Goal: Check status: Check status

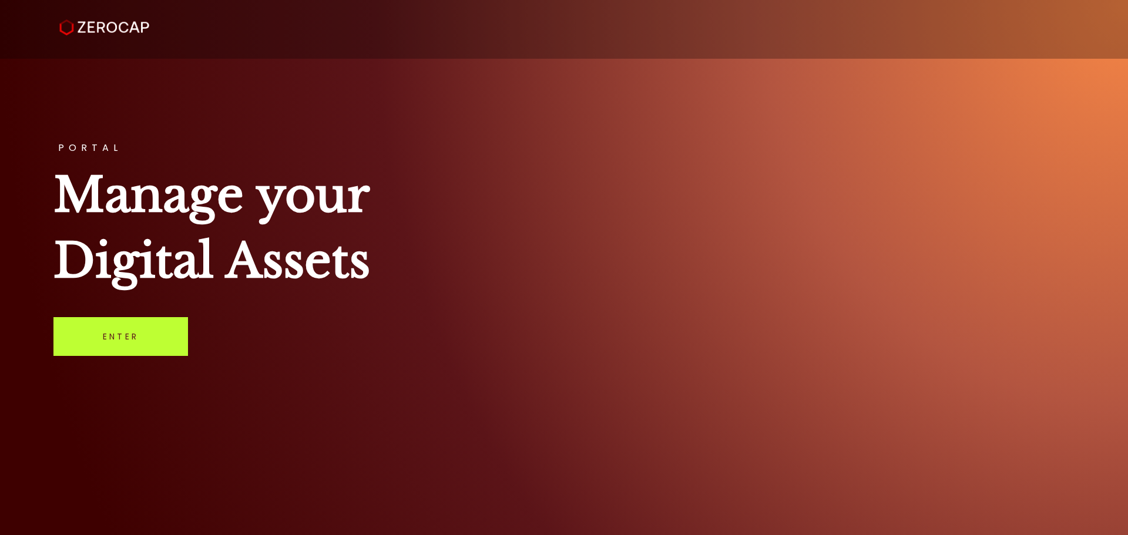
click at [132, 351] on link "Enter" at bounding box center [120, 336] width 135 height 39
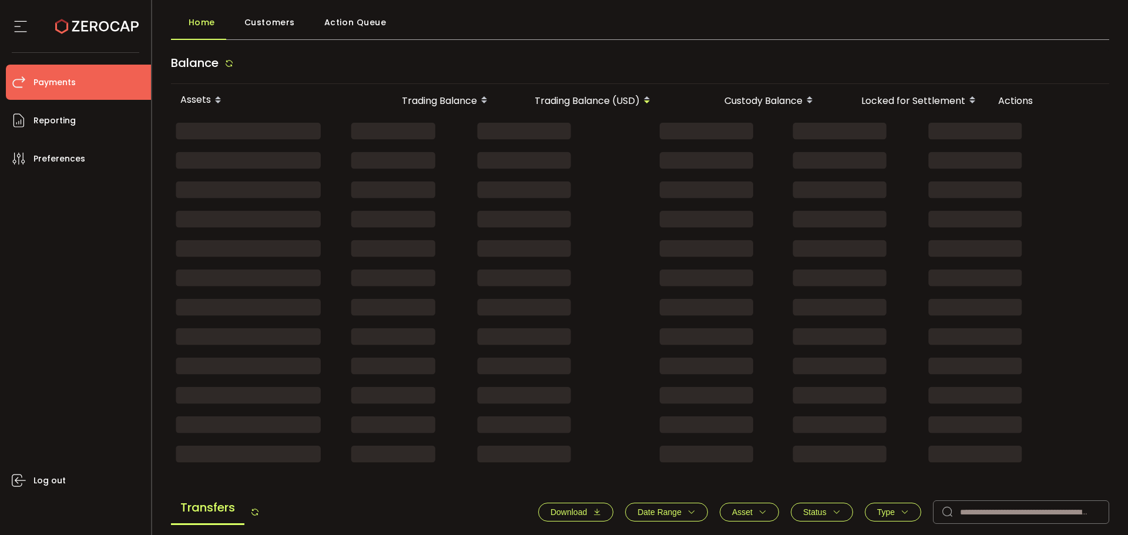
scroll to position [118, 0]
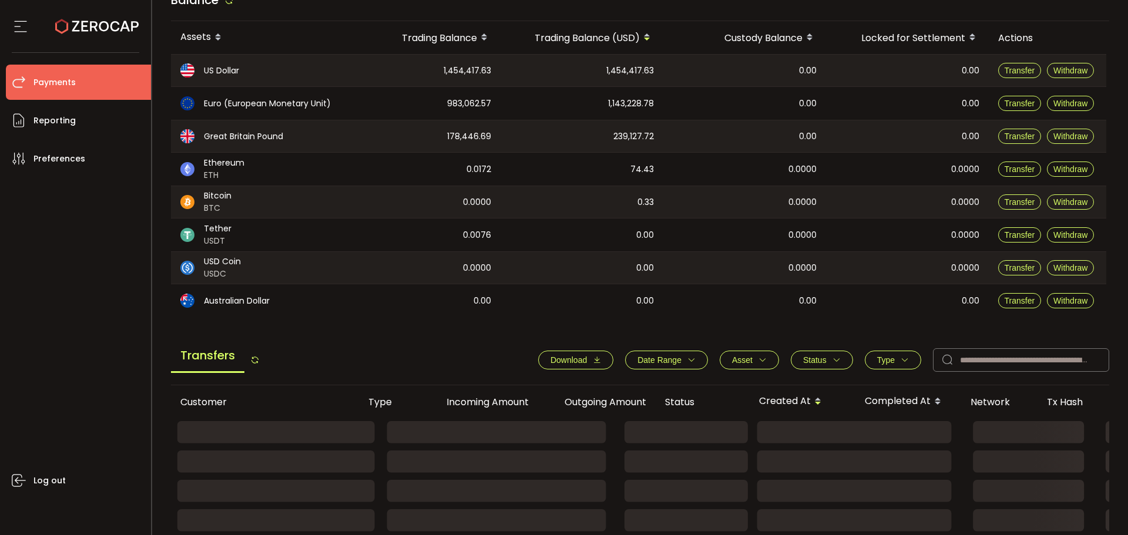
click at [989, 439] on rect at bounding box center [789, 433] width 1237 height 25
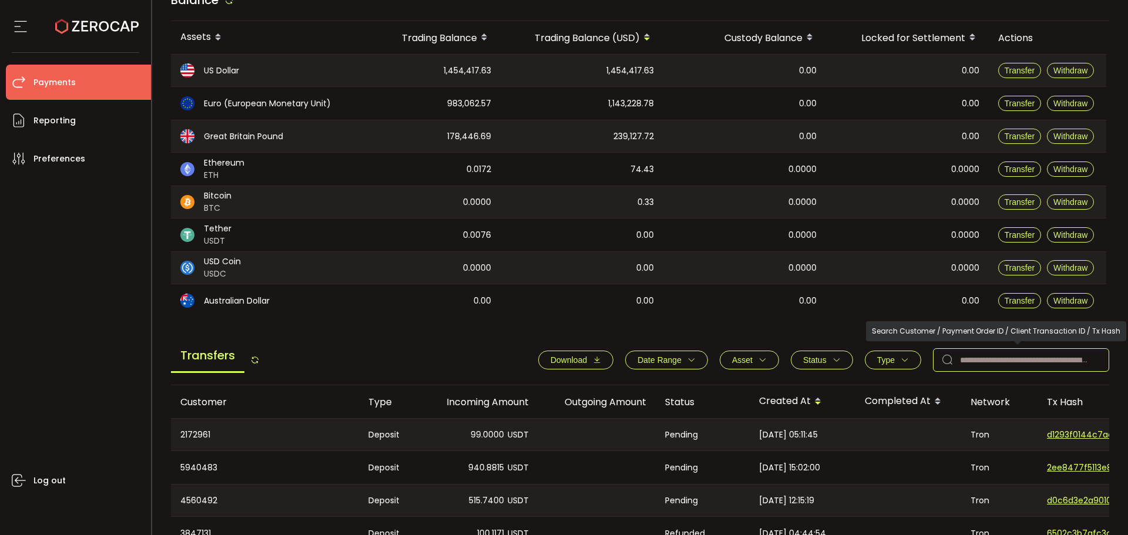
click at [953, 357] on icon at bounding box center [948, 360] width 24 height 24
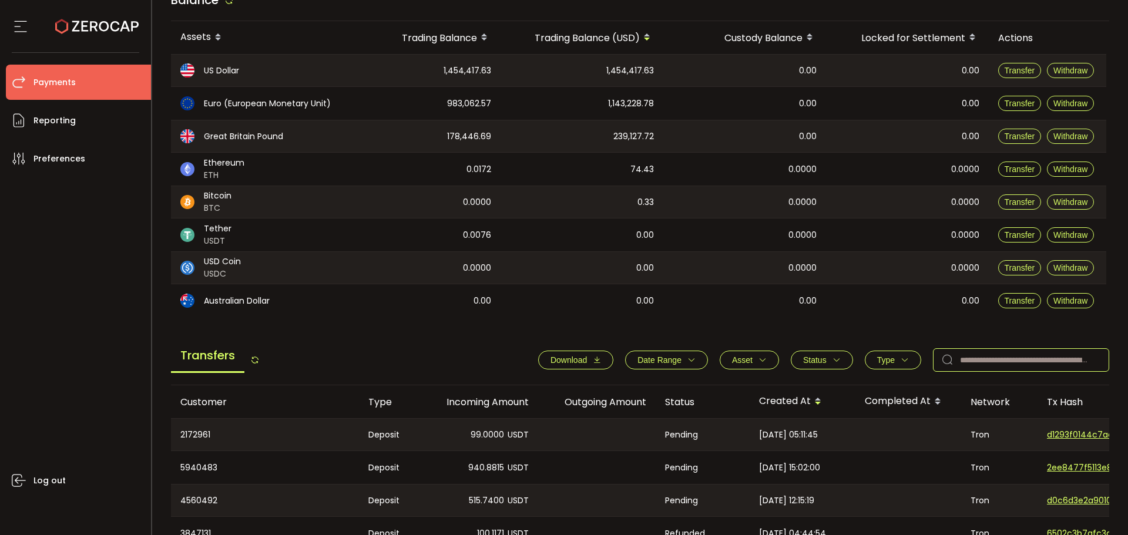
paste input "**********"
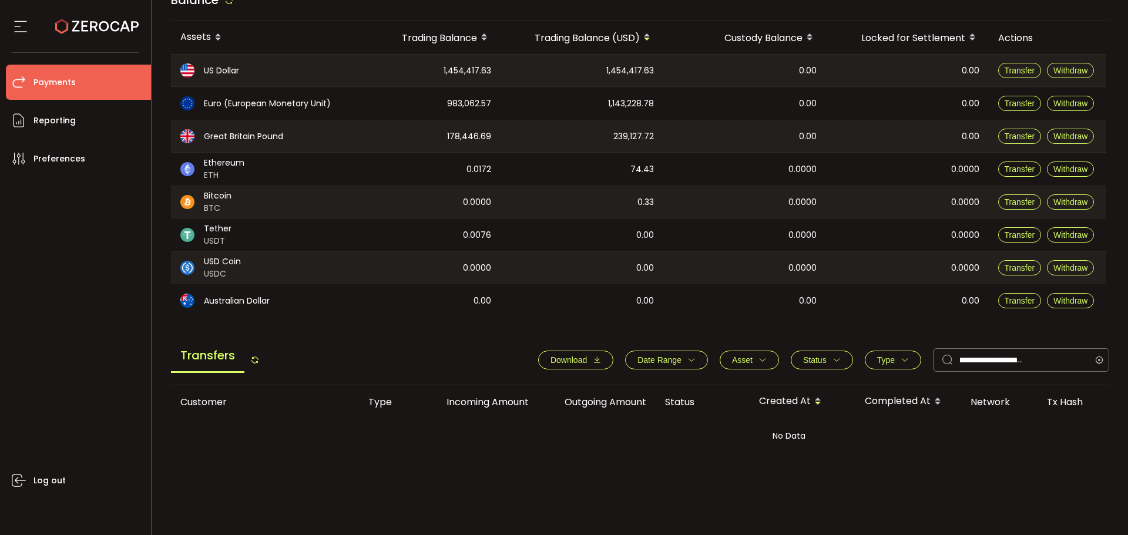
scroll to position [0, 0]
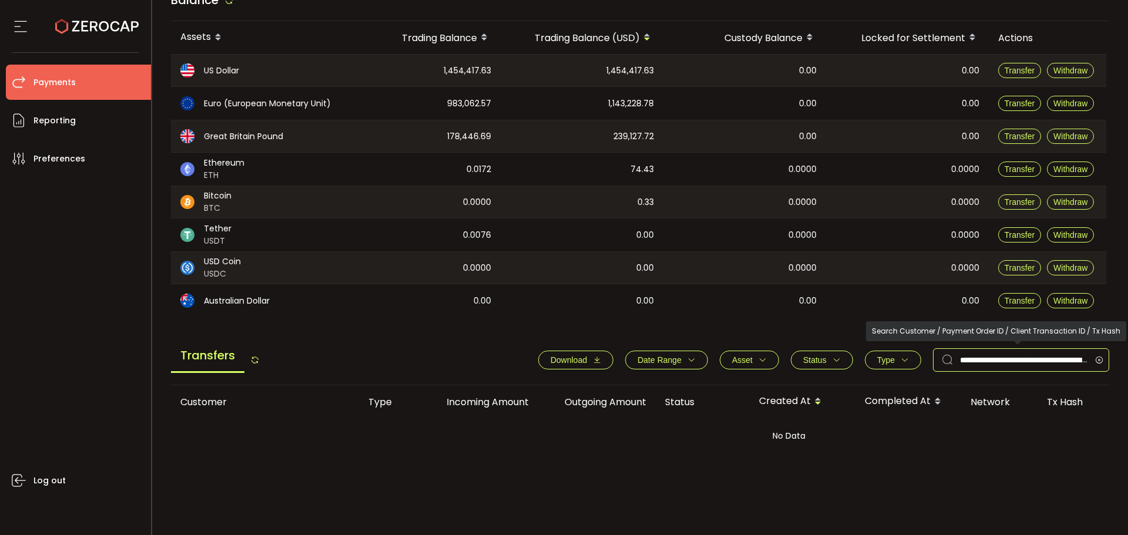
click at [977, 361] on input "**********" at bounding box center [1021, 360] width 176 height 24
paste input "text"
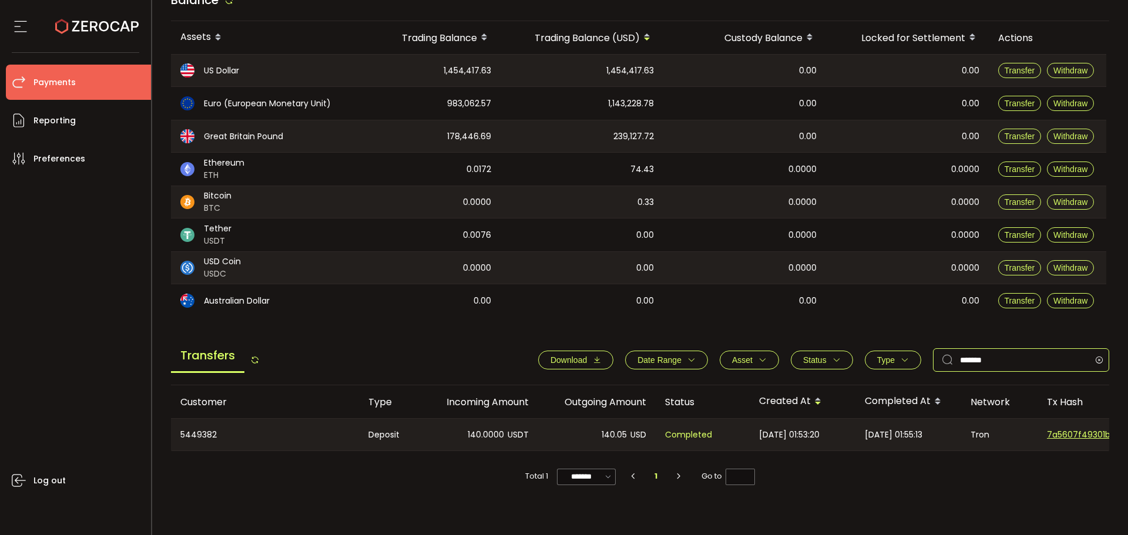
type input "*******"
drag, startPoint x: 686, startPoint y: 435, endPoint x: 673, endPoint y: 439, distance: 13.6
click at [674, 438] on div "Completed" at bounding box center [703, 435] width 94 height 32
drag, startPoint x: 337, startPoint y: 440, endPoint x: 582, endPoint y: 438, distance: 245.7
click at [548, 441] on tr "5449382 Deposit 140.0000 USDT 140.05 USD Completed [DATE] 01:53:20 [DATE] 01:55…" at bounding box center [789, 434] width 1237 height 33
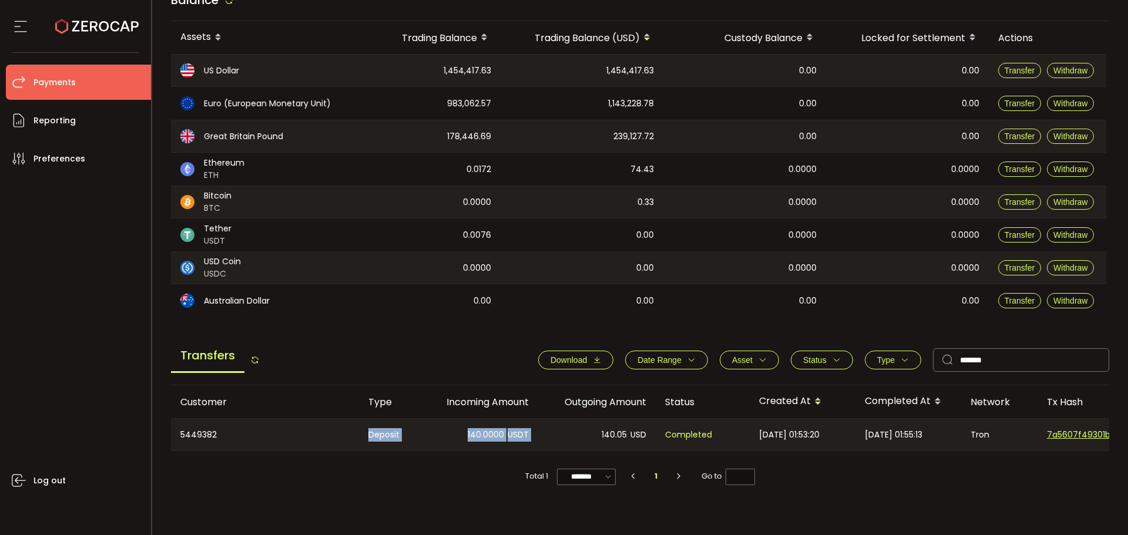
click at [599, 437] on div "140.05 USD" at bounding box center [597, 435] width 118 height 32
drag, startPoint x: 842, startPoint y: 435, endPoint x: 763, endPoint y: 436, distance: 78.7
click at [776, 435] on div "[DATE] 01:53:20" at bounding box center [803, 435] width 106 height 32
click at [740, 433] on div "Completed" at bounding box center [703, 435] width 94 height 32
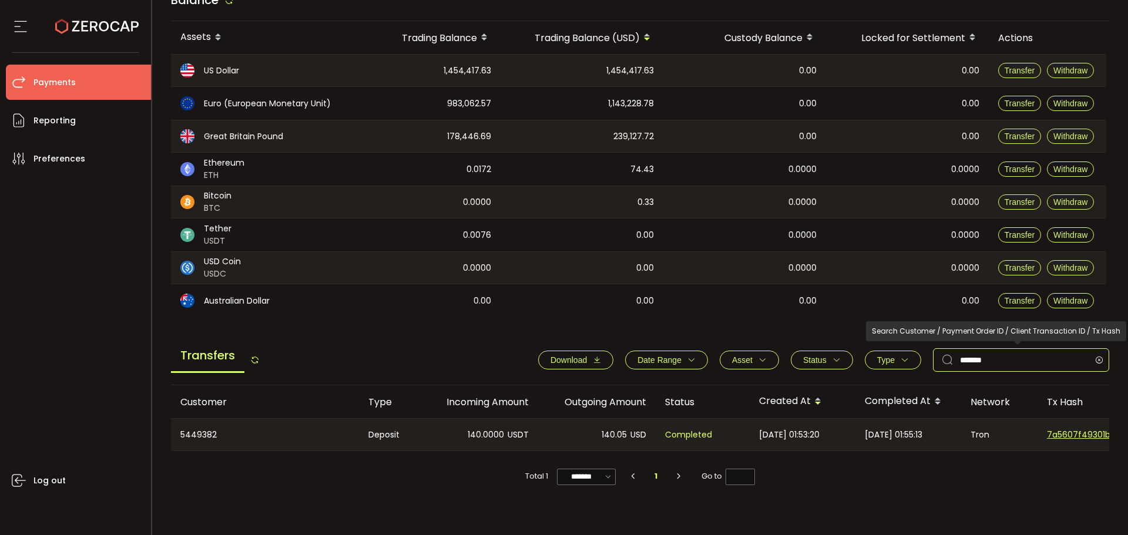
click at [897, 333] on body "#icon-aud_portfolio .cls-1 { font-size: 12px; fill: #fdfbfb; font-family: "Adob…" at bounding box center [564, 267] width 1128 height 535
click at [786, 305] on div "0.00" at bounding box center [744, 300] width 163 height 33
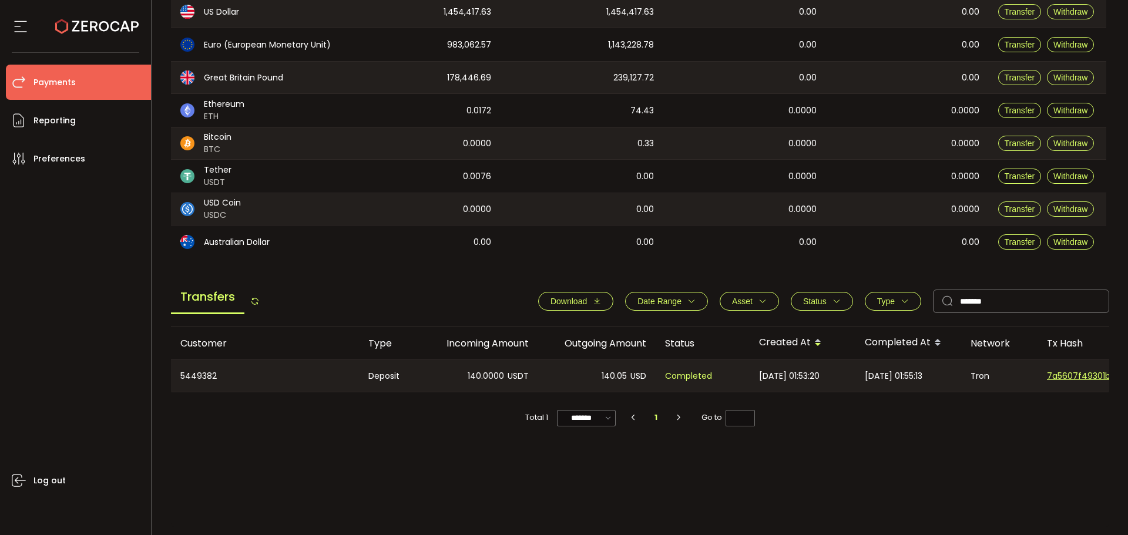
scroll to position [180, 0]
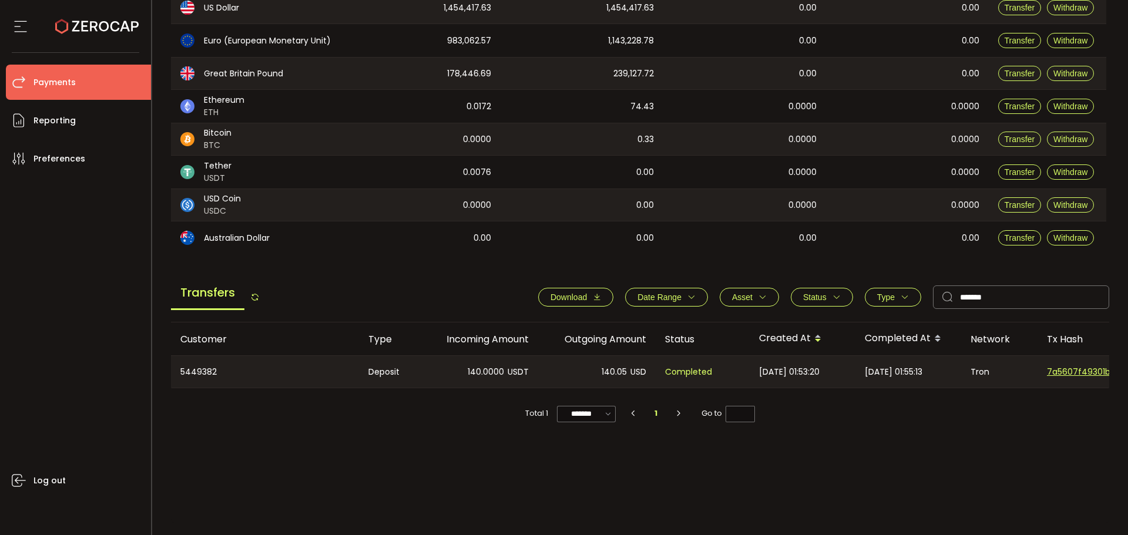
drag, startPoint x: 611, startPoint y: 196, endPoint x: 605, endPoint y: 116, distance: 80.2
click at [585, 116] on tbody "US Dollar 1,454,417.63 1,454,417.63 0.00 0.00 Transfer Withdraw Euro (European …" at bounding box center [639, 122] width 936 height 263
click at [643, 142] on span "0.33" at bounding box center [646, 140] width 16 height 14
